Goal: Task Accomplishment & Management: Manage account settings

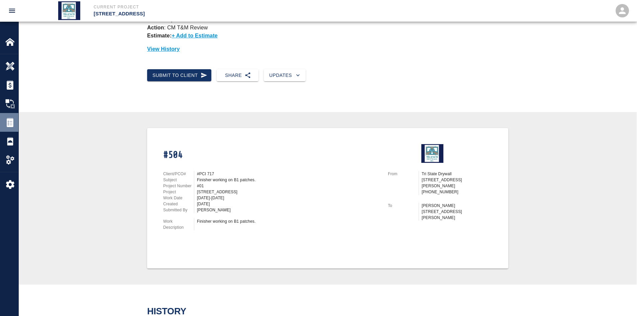
click at [9, 119] on img at bounding box center [9, 122] width 9 height 9
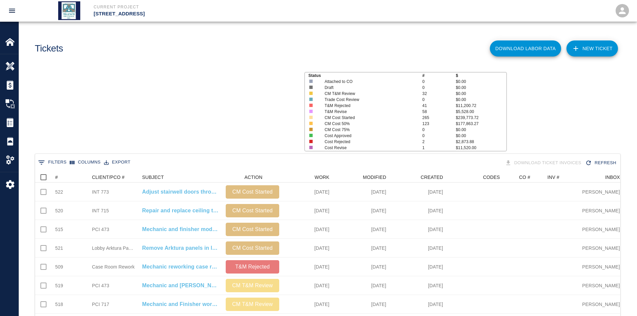
scroll to position [385, 580]
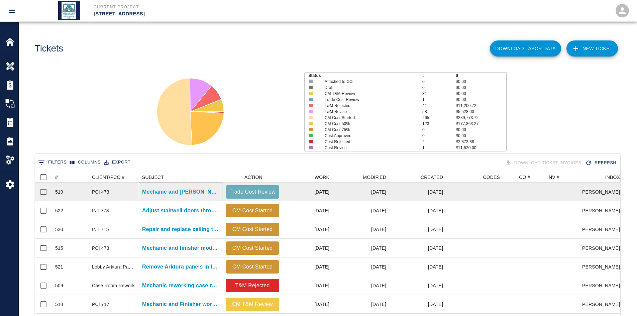
click at [210, 190] on p "Mechanic and Finisher working on 4th floor Mull-it Over." at bounding box center [180, 192] width 77 height 8
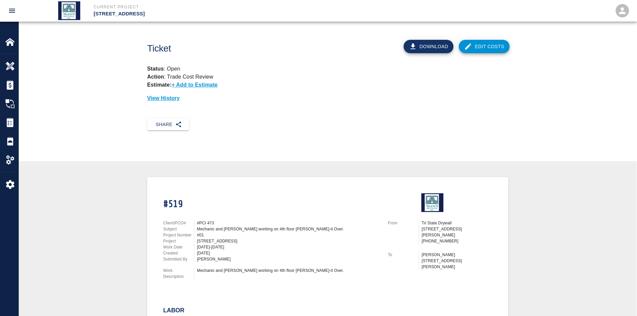
click at [494, 42] on link "Edit Costs" at bounding box center [484, 46] width 51 height 13
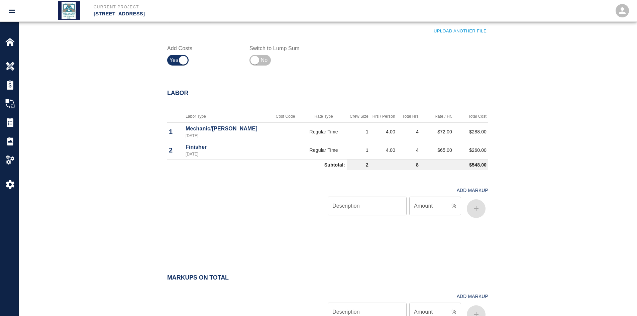
scroll to position [362, 0]
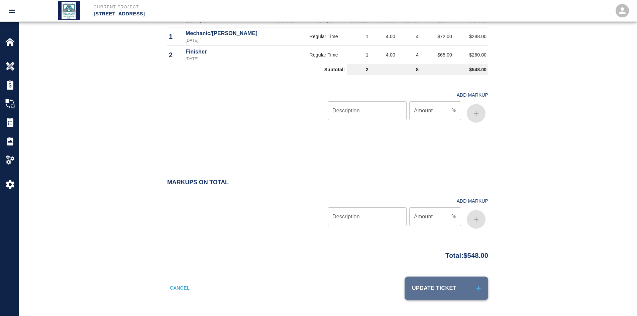
click at [425, 282] on button "Update Ticket" at bounding box center [447, 287] width 84 height 23
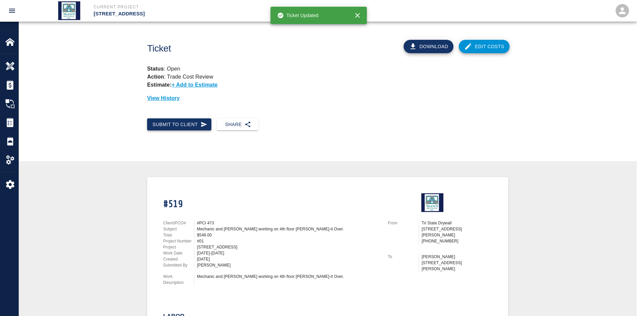
click at [199, 126] on button "Submit to Client" at bounding box center [179, 124] width 64 height 12
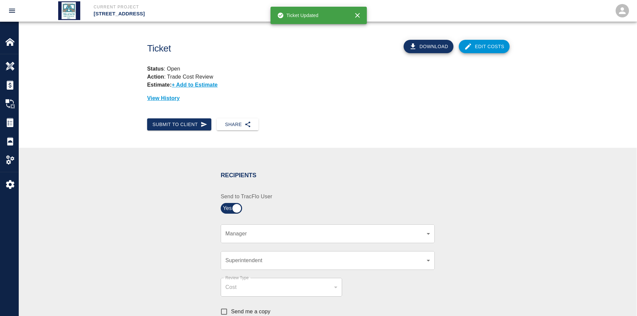
click at [328, 236] on body "Current Project 111 Mass Ave Renovation Home 111 Mass Ave Renovation Overview E…" at bounding box center [318, 158] width 637 height 316
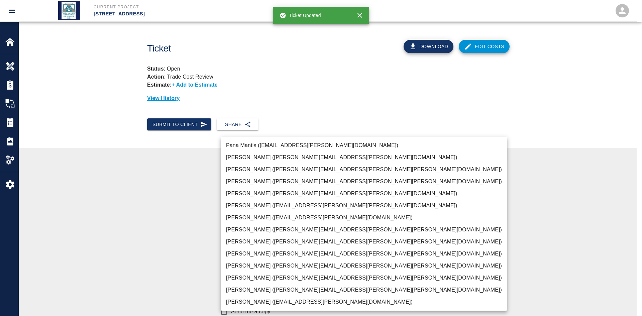
click at [281, 285] on li "JP Brennan (john.brennan@whiting-turner.com)" at bounding box center [364, 290] width 287 height 12
type input "f2151df9-a33d-4239-98b3-85d2c5195f79"
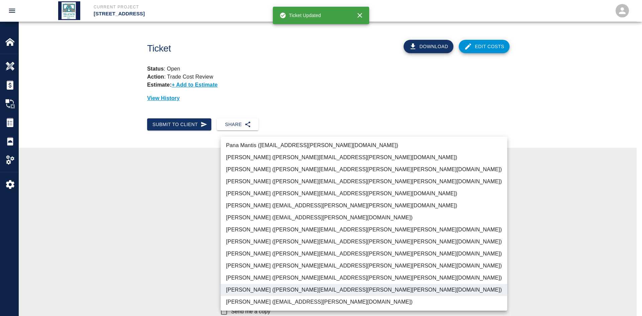
drag, startPoint x: 153, startPoint y: 219, endPoint x: 162, endPoint y: 220, distance: 8.4
click at [154, 219] on div at bounding box center [321, 158] width 642 height 316
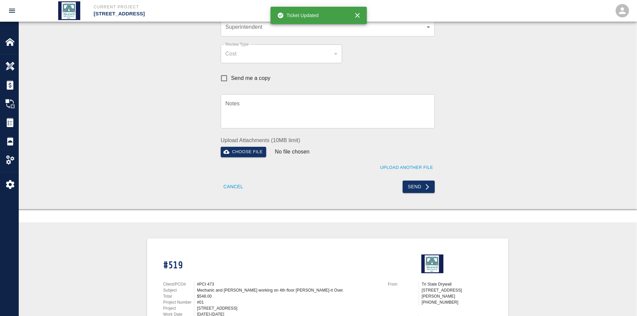
scroll to position [234, 0]
click at [404, 186] on button "Send" at bounding box center [419, 186] width 32 height 12
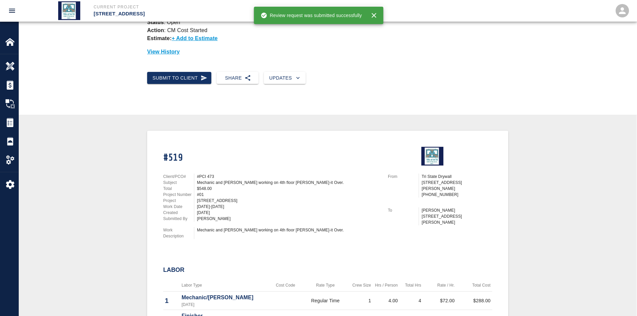
scroll to position [33, 0]
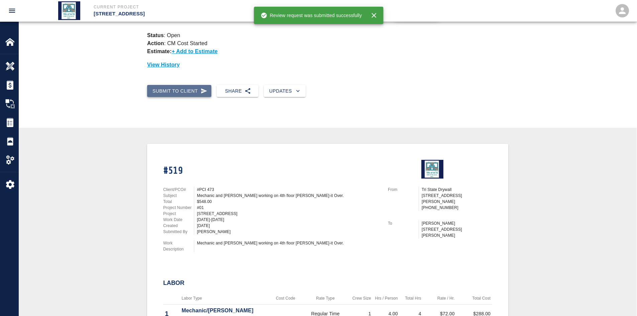
click at [173, 93] on button "Submit to Client" at bounding box center [179, 91] width 64 height 12
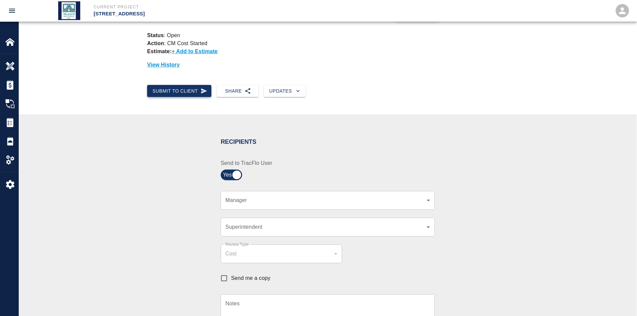
click at [173, 93] on button "Submit to Client" at bounding box center [179, 91] width 64 height 12
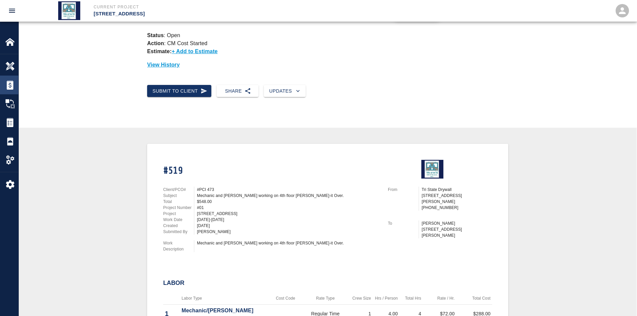
click at [11, 84] on img at bounding box center [9, 84] width 9 height 9
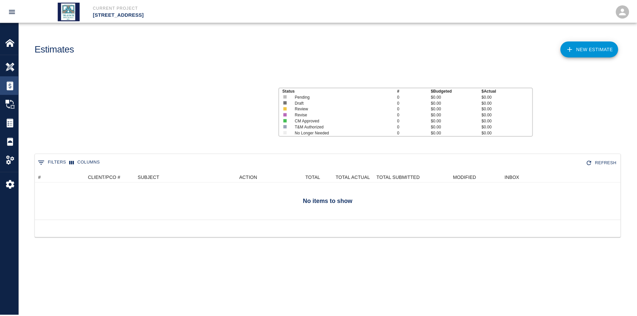
scroll to position [43, 585]
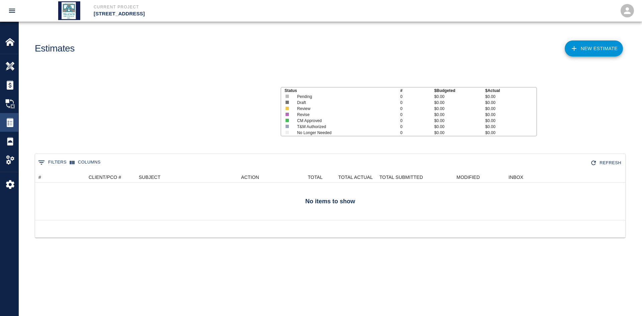
click at [9, 120] on img at bounding box center [9, 122] width 9 height 9
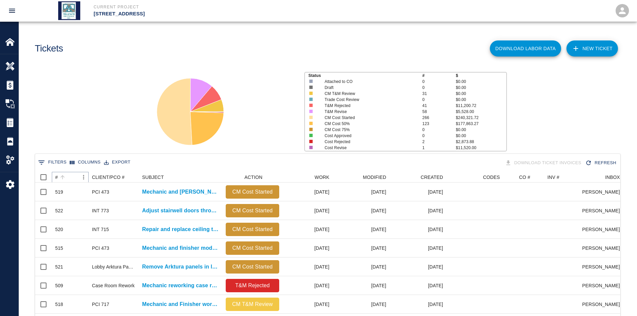
click at [63, 177] on icon "Sort" at bounding box center [63, 177] width 4 height 4
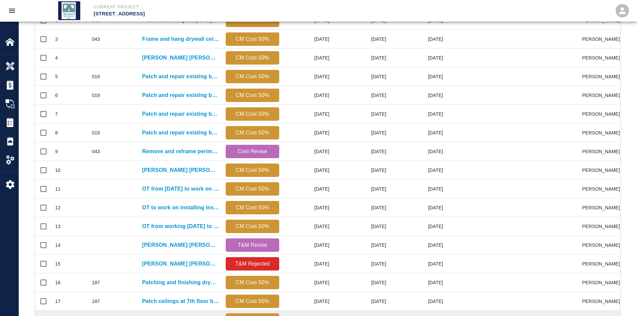
scroll to position [280, 0]
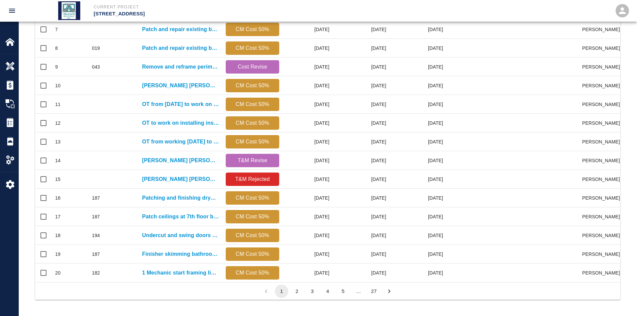
click at [376, 290] on button "27" at bounding box center [373, 291] width 13 height 13
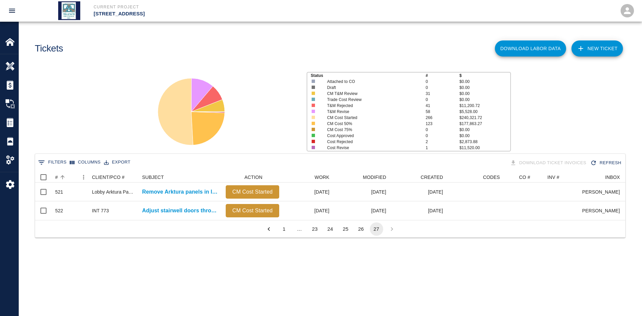
click at [359, 233] on button "26" at bounding box center [360, 228] width 13 height 13
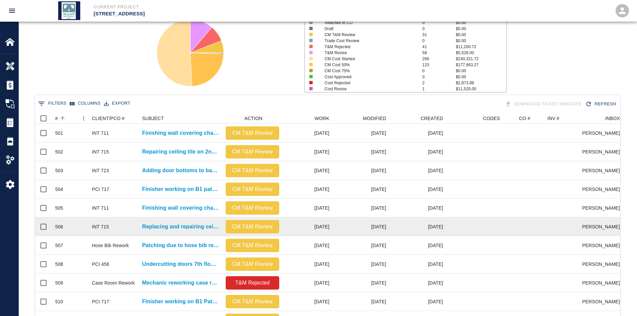
scroll to position [280, 0]
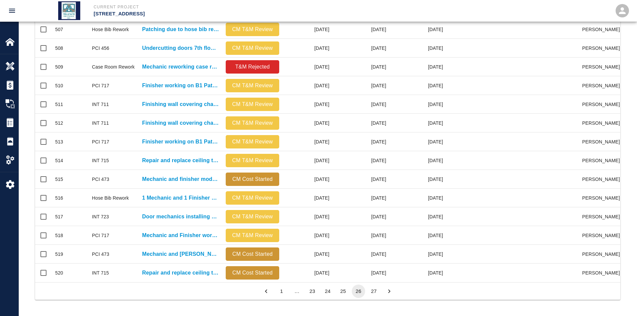
click at [343, 291] on button "25" at bounding box center [342, 291] width 13 height 13
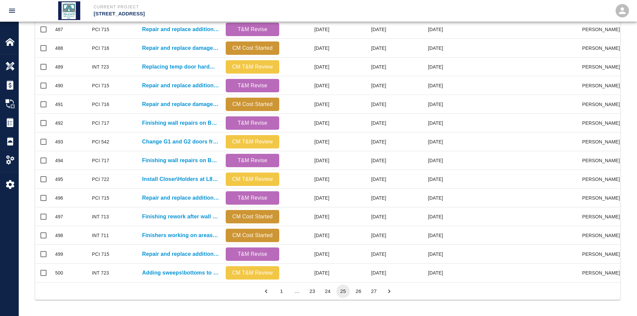
click at [329, 291] on button "24" at bounding box center [327, 291] width 13 height 13
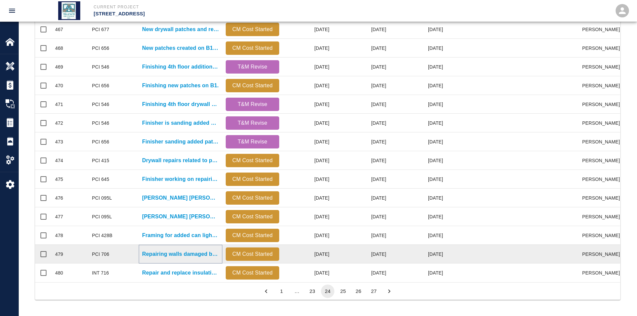
click at [173, 250] on p "Repairing walls damaged by furniture installation." at bounding box center [180, 254] width 77 height 8
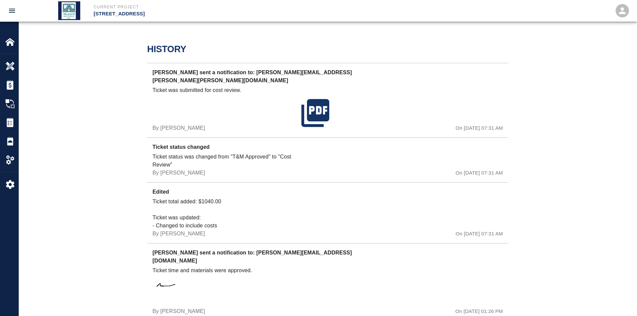
scroll to position [301, 0]
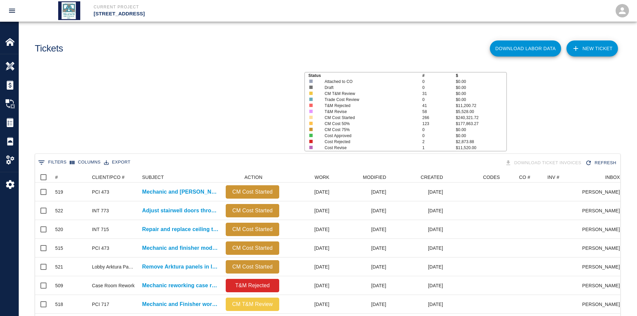
scroll to position [385, 580]
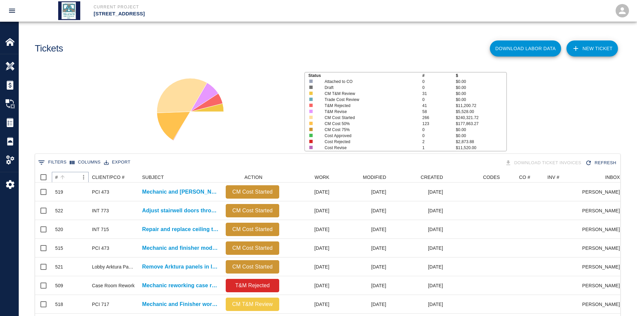
click at [62, 177] on icon "Sort" at bounding box center [63, 177] width 6 height 6
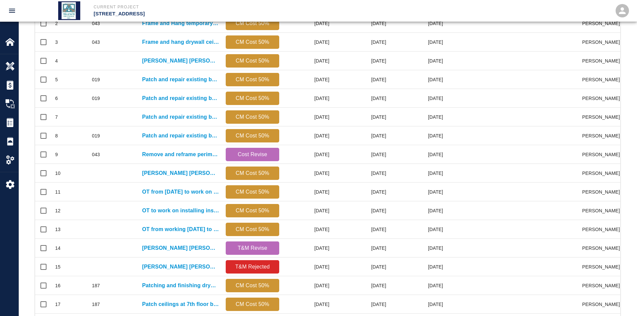
scroll to position [280, 0]
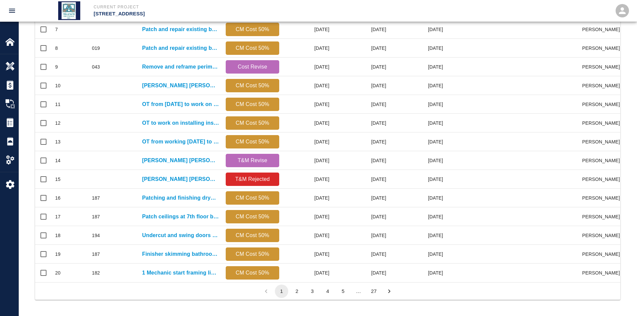
click at [376, 293] on button "27" at bounding box center [373, 291] width 13 height 13
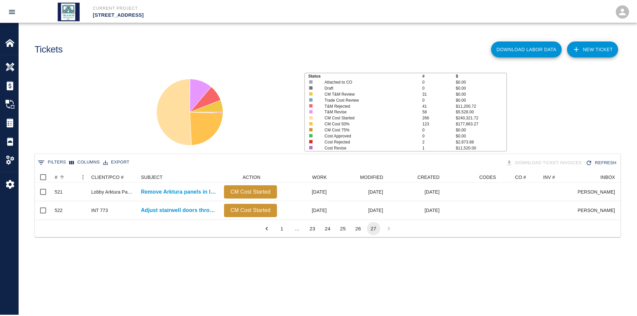
scroll to position [0, 0]
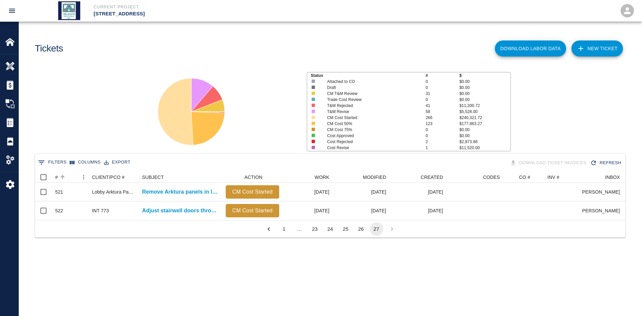
click at [347, 236] on button "25" at bounding box center [345, 228] width 13 height 13
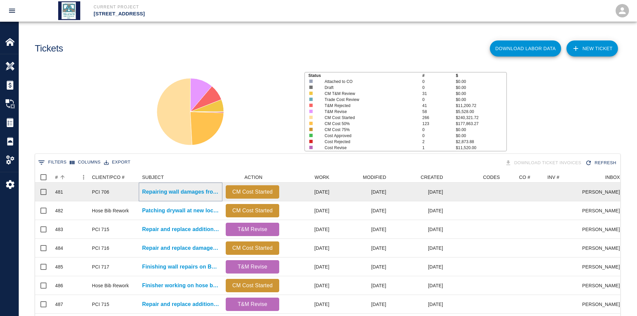
click at [204, 192] on p "Repairing wall damages from furniture installation." at bounding box center [180, 192] width 77 height 8
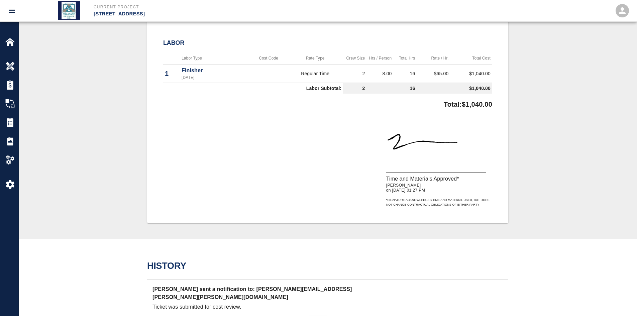
scroll to position [236, 0]
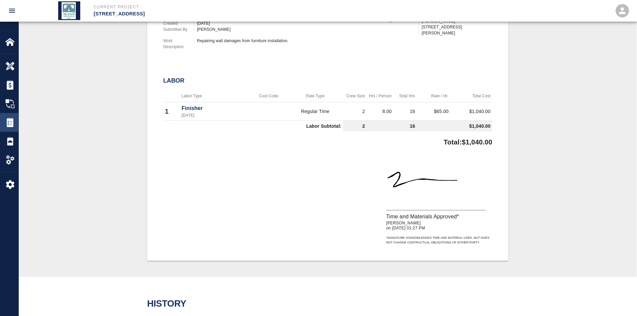
click at [10, 123] on img at bounding box center [9, 122] width 9 height 9
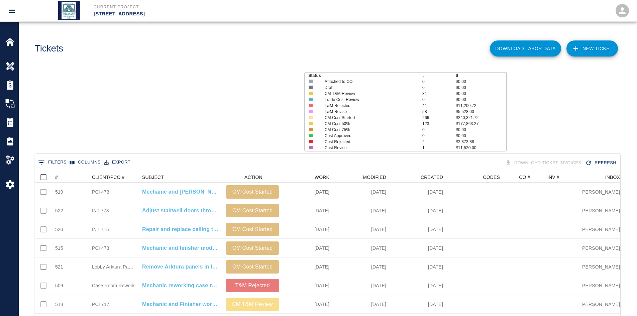
scroll to position [385, 580]
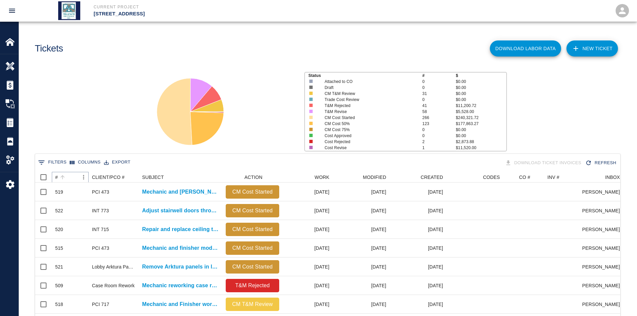
click at [65, 177] on icon "Sort" at bounding box center [63, 177] width 6 height 6
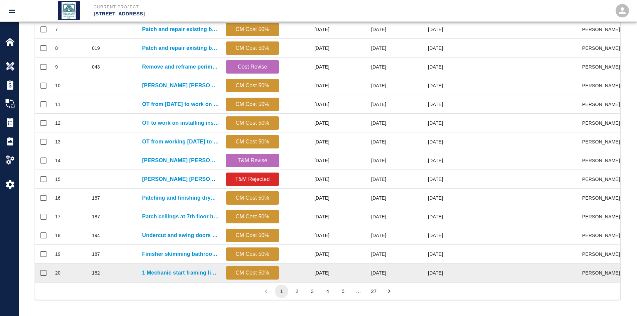
scroll to position [280, 0]
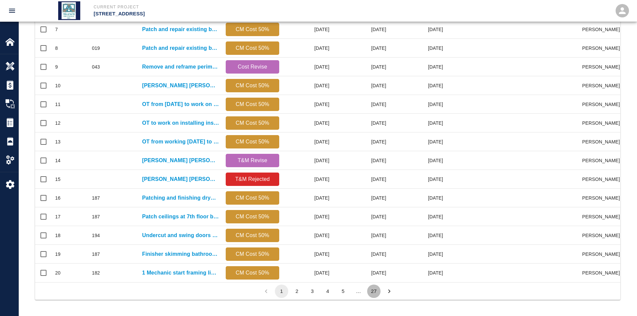
click at [376, 293] on button "27" at bounding box center [373, 291] width 13 height 13
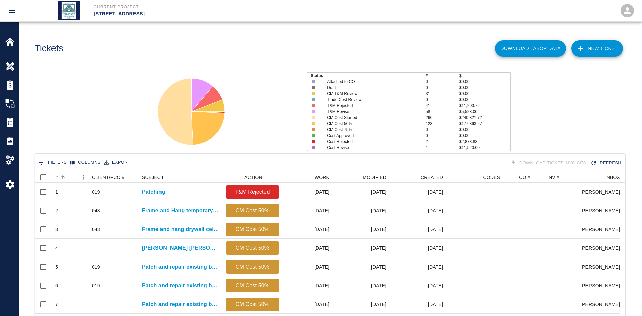
scroll to position [5, 5]
